Goal: Information Seeking & Learning: Compare options

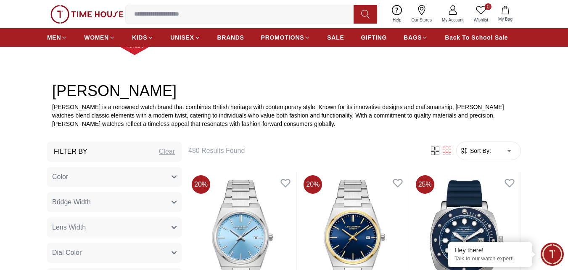
scroll to position [252, 0]
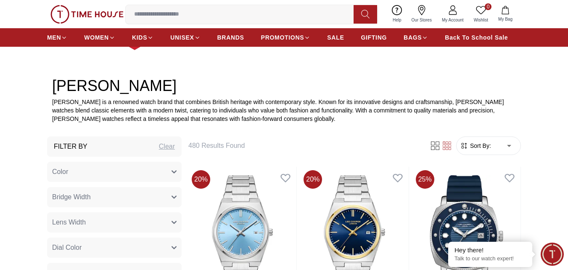
click at [173, 170] on icon "button" at bounding box center [174, 171] width 5 height 5
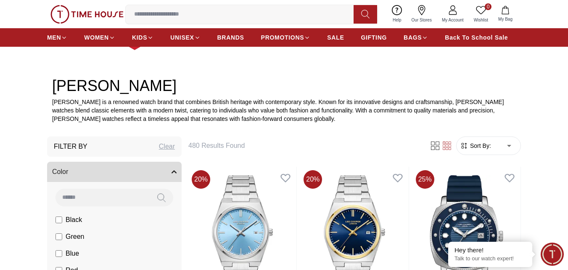
click at [173, 170] on icon "button" at bounding box center [174, 171] width 5 height 5
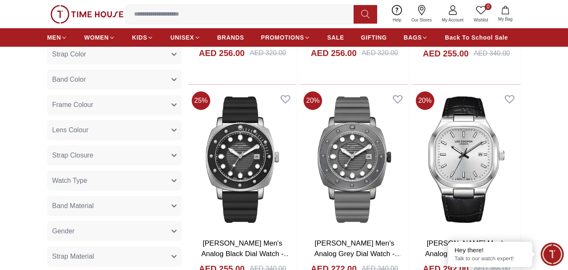
scroll to position [547, 0]
click at [173, 174] on button "Watch Type" at bounding box center [114, 180] width 135 height 20
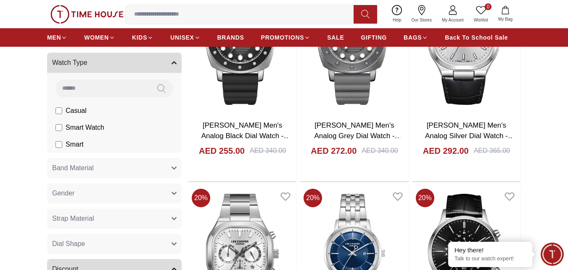
scroll to position [673, 0]
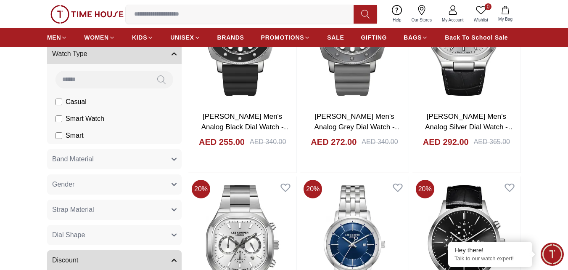
click at [175, 56] on icon "button" at bounding box center [174, 53] width 5 height 5
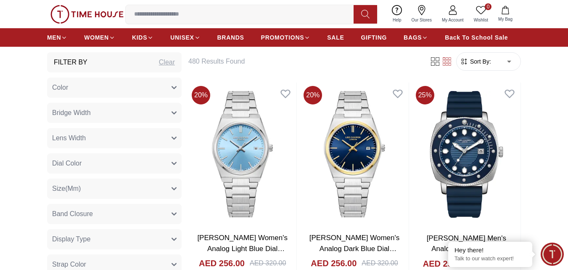
scroll to position [126, 0]
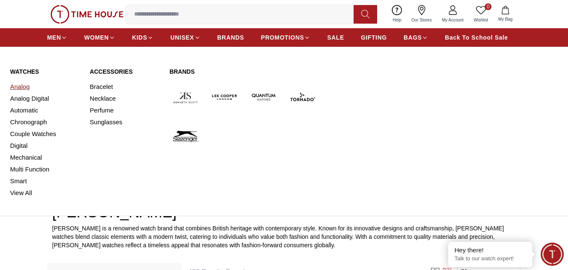
click at [20, 87] on link "Analog" at bounding box center [45, 87] width 70 height 12
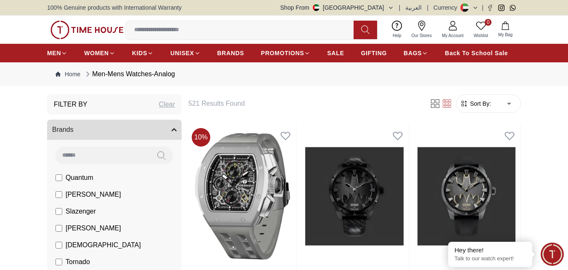
click at [445, 104] on icon at bounding box center [447, 103] width 8 height 8
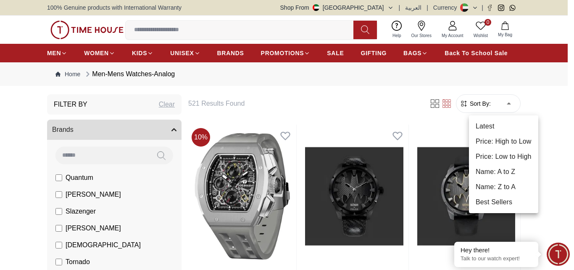
click at [489, 157] on li "Price: Low to High" at bounding box center [503, 156] width 69 height 15
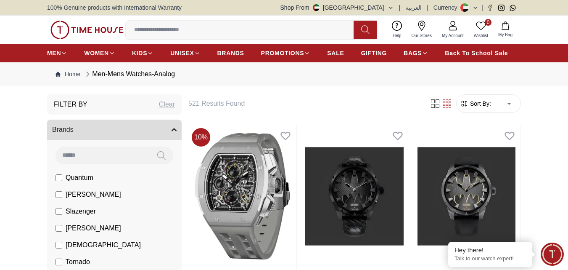
type input "*"
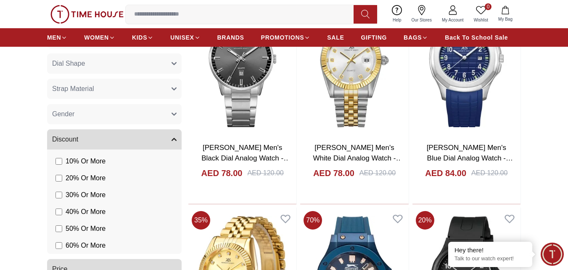
scroll to position [631, 0]
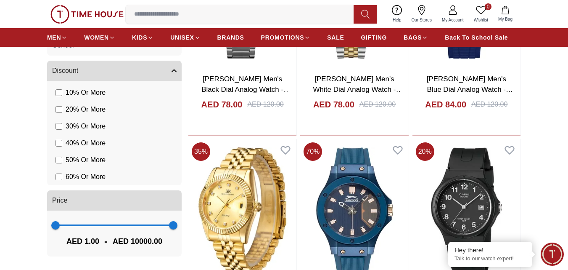
click at [132, 227] on span "1 10000" at bounding box center [115, 225] width 118 height 13
click at [102, 224] on span "1 3929" at bounding box center [115, 225] width 118 height 13
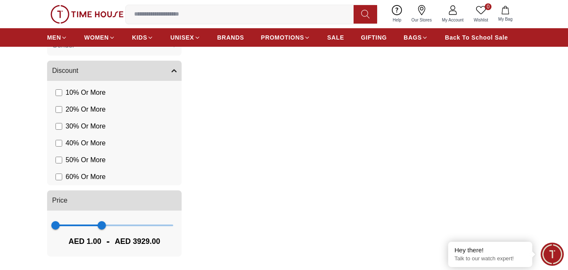
click at [85, 223] on span "1 3929" at bounding box center [115, 225] width 118 height 13
click at [74, 223] on span "1 2536" at bounding box center [115, 225] width 118 height 13
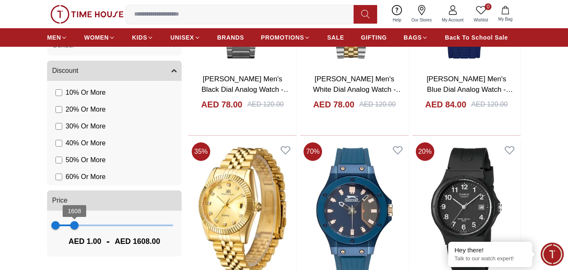
click at [70, 223] on span "1608" at bounding box center [74, 225] width 8 height 8
click at [64, 223] on span "1037" at bounding box center [67, 225] width 8 height 8
type input "***"
drag, startPoint x: 64, startPoint y: 223, endPoint x: 60, endPoint y: 223, distance: 4.6
click at [60, 223] on span "358" at bounding box center [60, 225] width 8 height 8
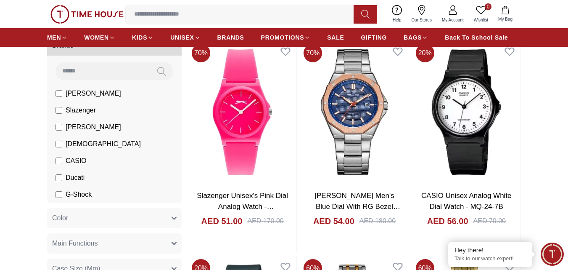
scroll to position [42, 0]
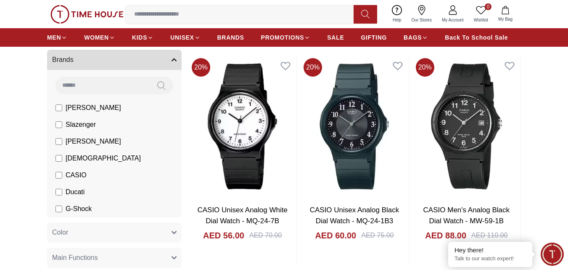
scroll to position [84, 0]
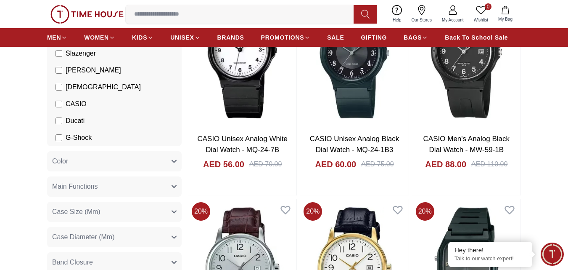
scroll to position [126, 0]
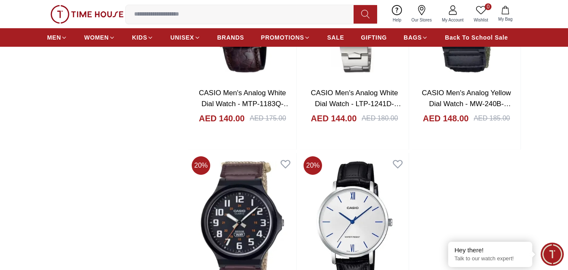
scroll to position [1430, 0]
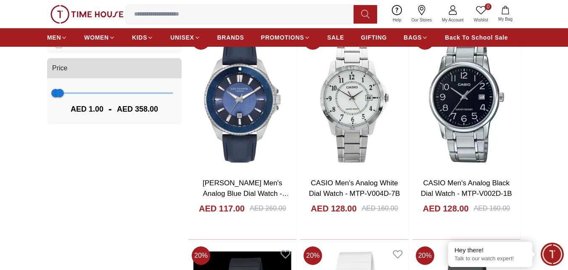
scroll to position [673, 0]
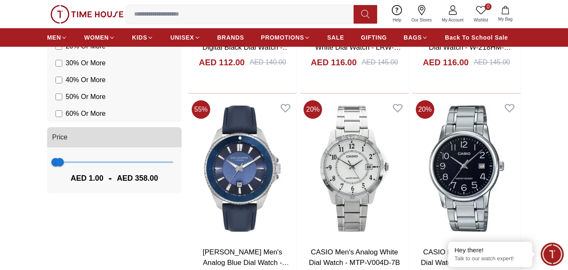
click at [60, 137] on span "Price" at bounding box center [59, 137] width 15 height 10
type input "***"
click at [58, 161] on span "180 358" at bounding box center [115, 162] width 118 height 13
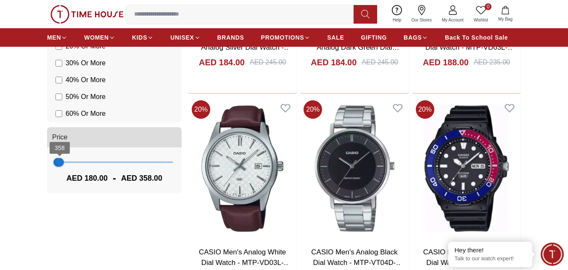
type input "***"
click at [63, 160] on span "358" at bounding box center [60, 162] width 8 height 8
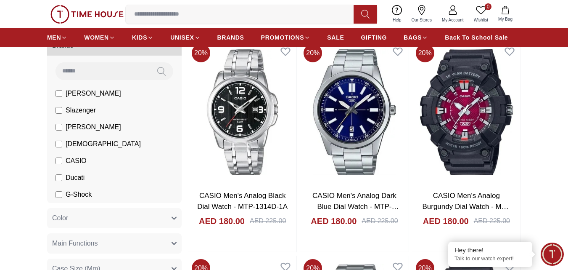
scroll to position [42, 0]
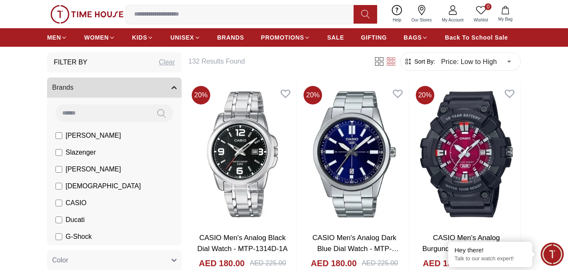
click at [174, 82] on button "Brands" at bounding box center [114, 87] width 135 height 20
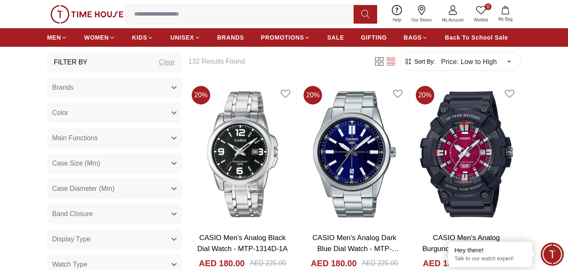
click at [174, 84] on button "Brands" at bounding box center [114, 87] width 135 height 20
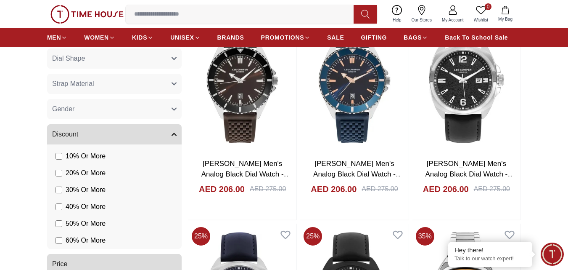
scroll to position [547, 0]
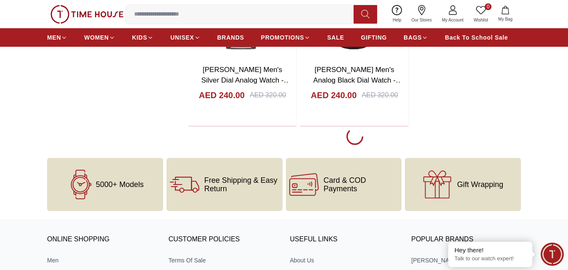
scroll to position [1556, 0]
